Goal: Contribute content: Contribute content

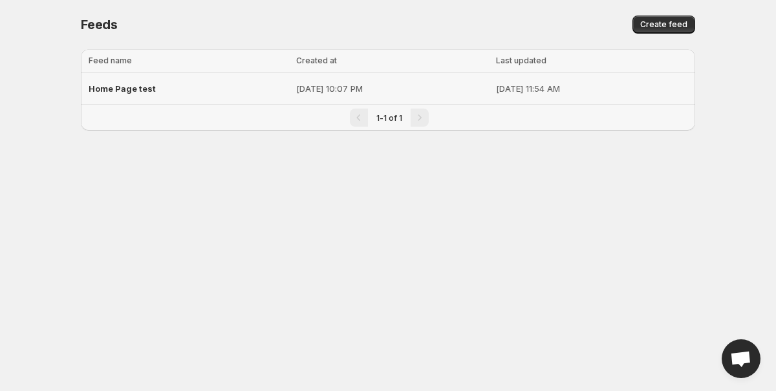
click at [164, 87] on div "Home Page test" at bounding box center [189, 88] width 200 height 23
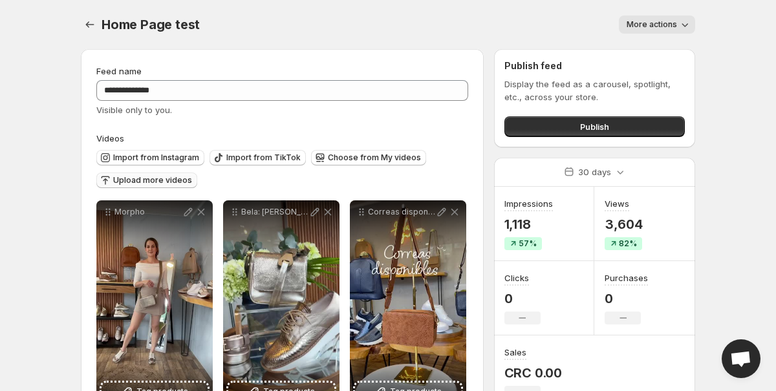
click at [157, 180] on span "Upload more videos" at bounding box center [152, 180] width 79 height 10
click at [162, 183] on span "Upload more videos" at bounding box center [152, 180] width 79 height 10
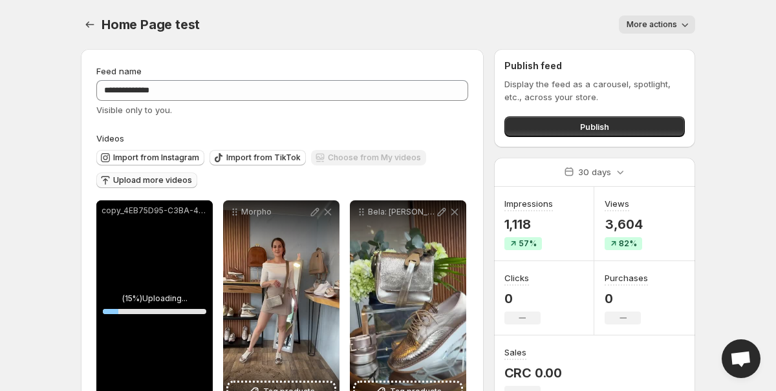
click at [715, 238] on body "**********" at bounding box center [388, 195] width 776 height 391
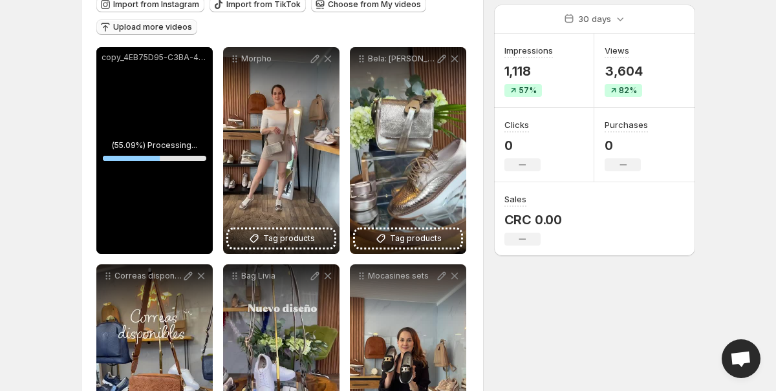
scroll to position [154, 0]
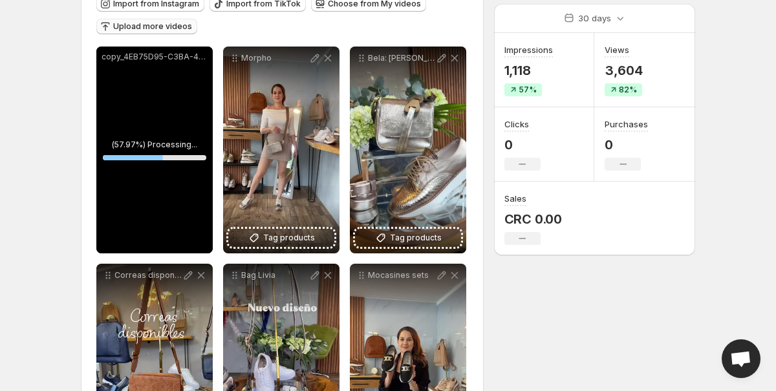
click at [165, 29] on span "Upload more videos" at bounding box center [152, 26] width 79 height 10
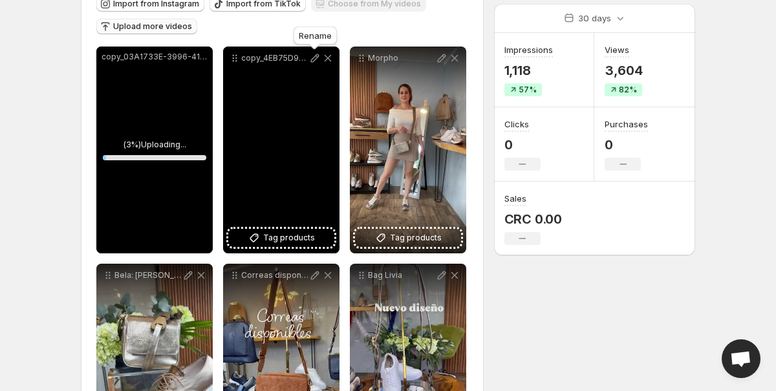
click at [317, 60] on icon at bounding box center [314, 58] width 13 height 13
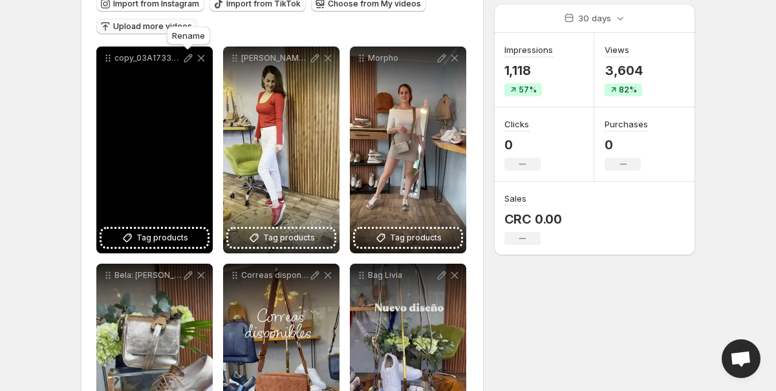
click at [191, 60] on icon at bounding box center [188, 58] width 13 height 13
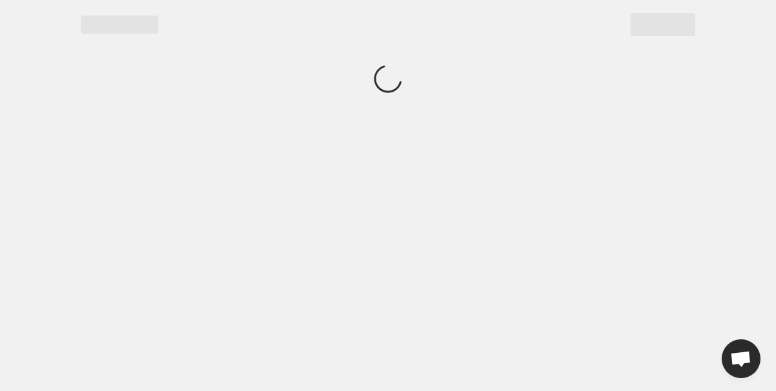
scroll to position [0, 0]
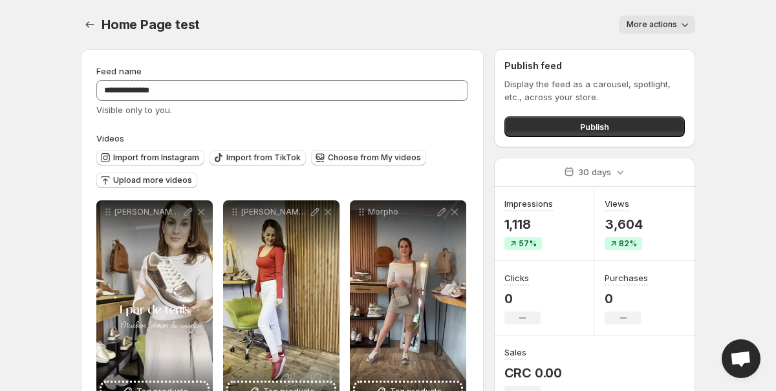
click at [750, 192] on body "**********" at bounding box center [388, 195] width 776 height 391
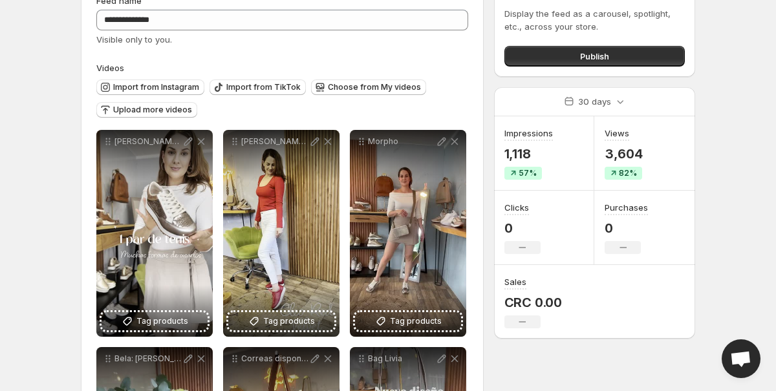
scroll to position [78, 0]
